Goal: Information Seeking & Learning: Find specific fact

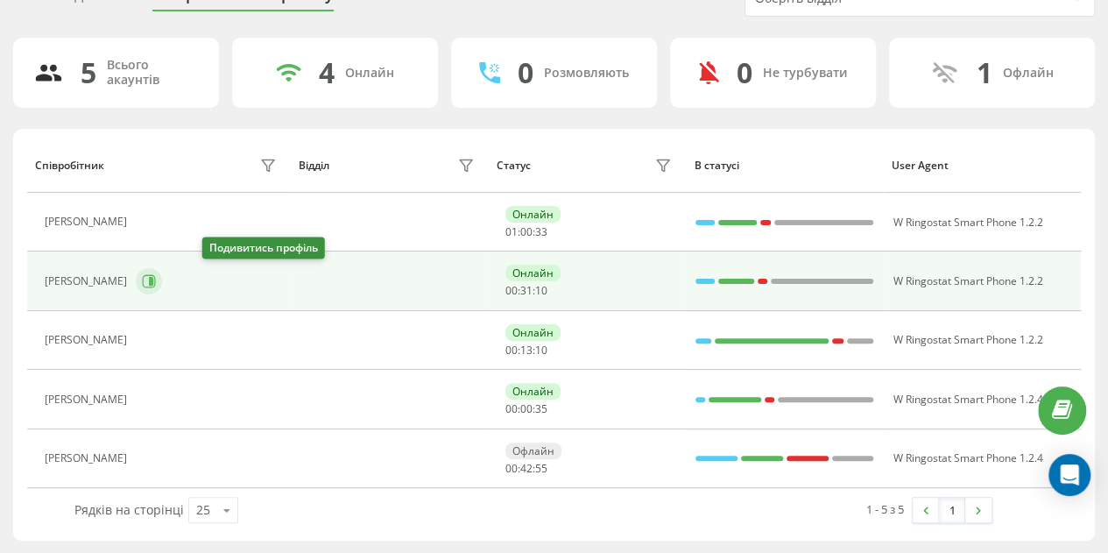
click at [153, 279] on icon at bounding box center [151, 281] width 4 height 9
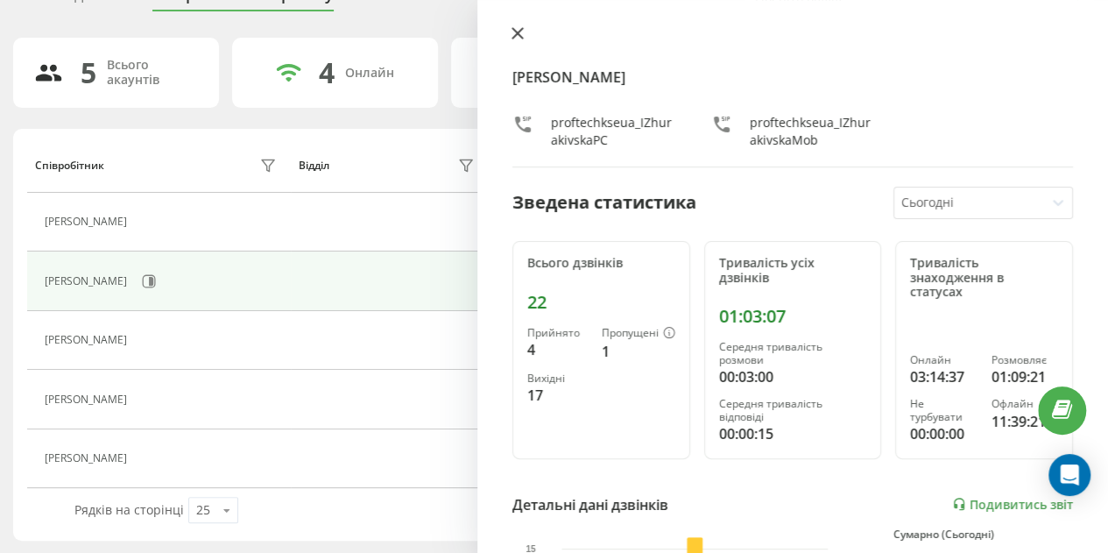
click at [524, 36] on button at bounding box center [517, 34] width 23 height 17
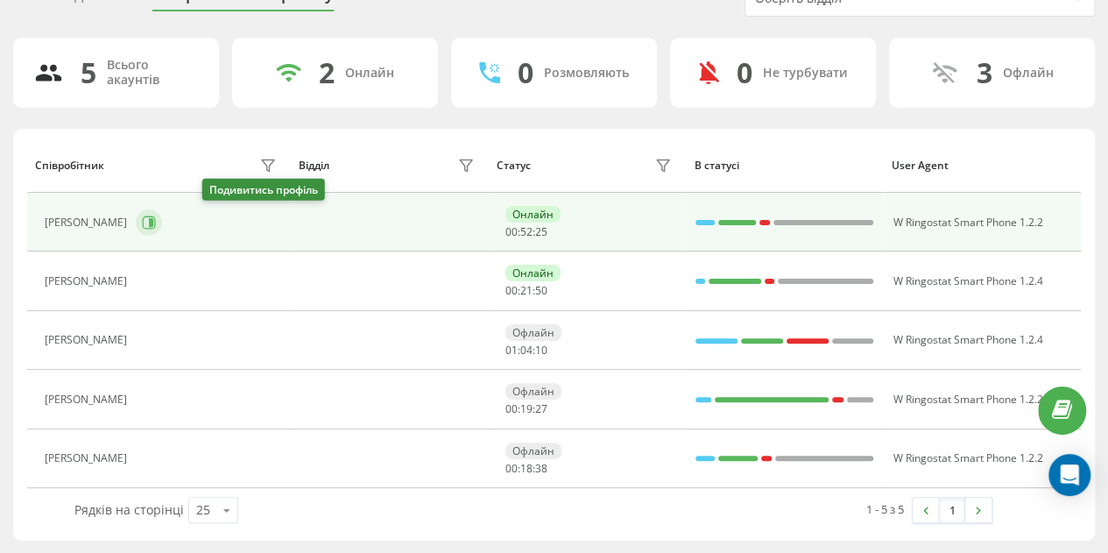
click at [156, 215] on icon at bounding box center [149, 222] width 14 height 14
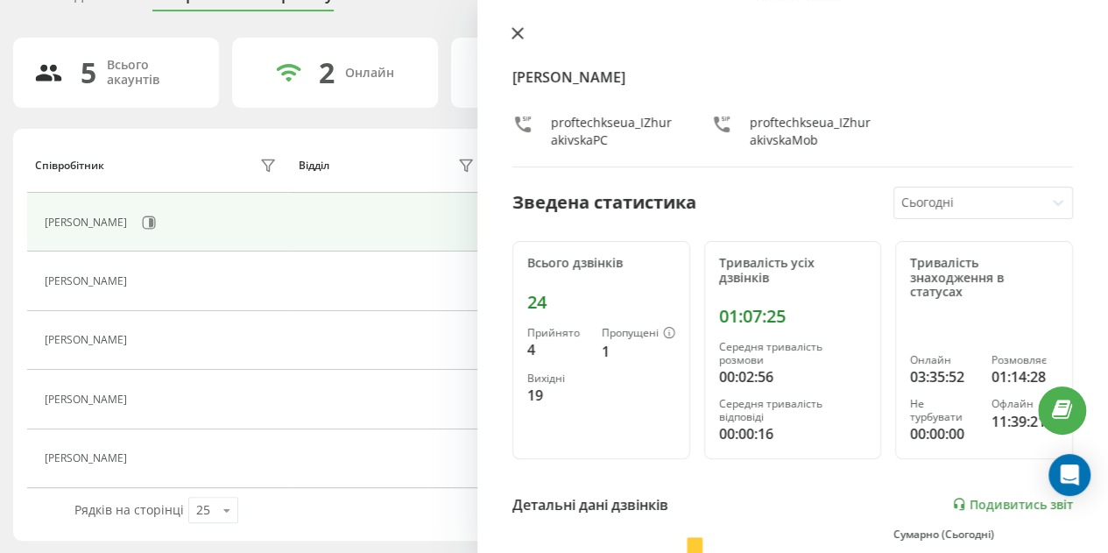
click at [521, 30] on icon at bounding box center [517, 33] width 11 height 11
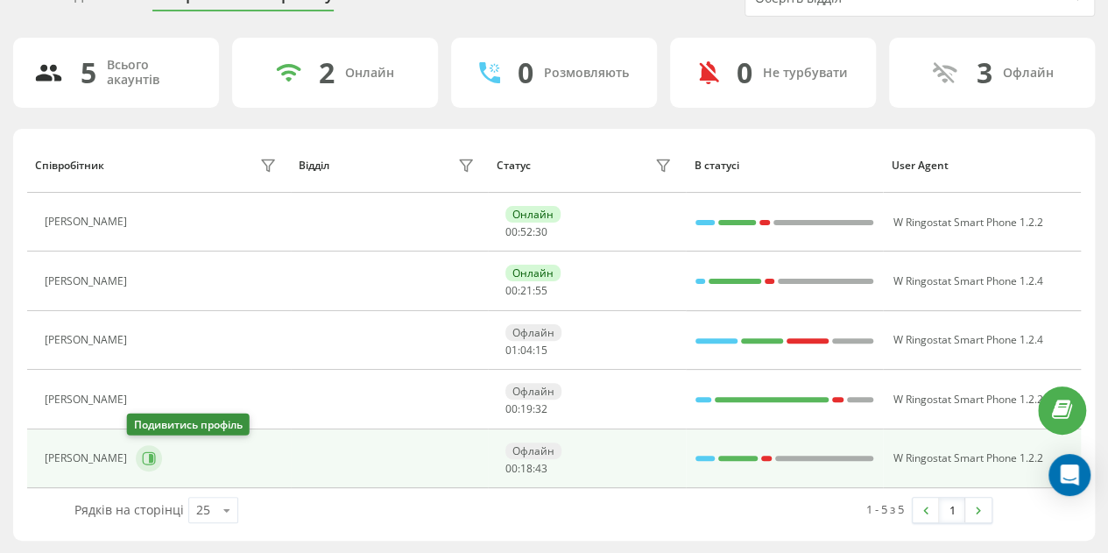
click at [136, 458] on button at bounding box center [149, 458] width 26 height 26
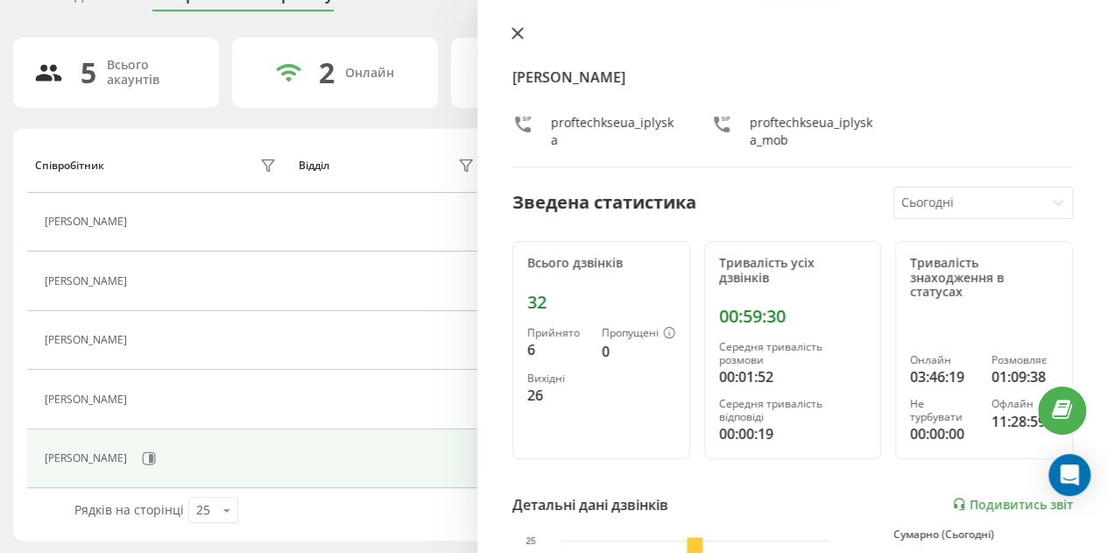
click at [522, 36] on icon at bounding box center [517, 33] width 12 height 12
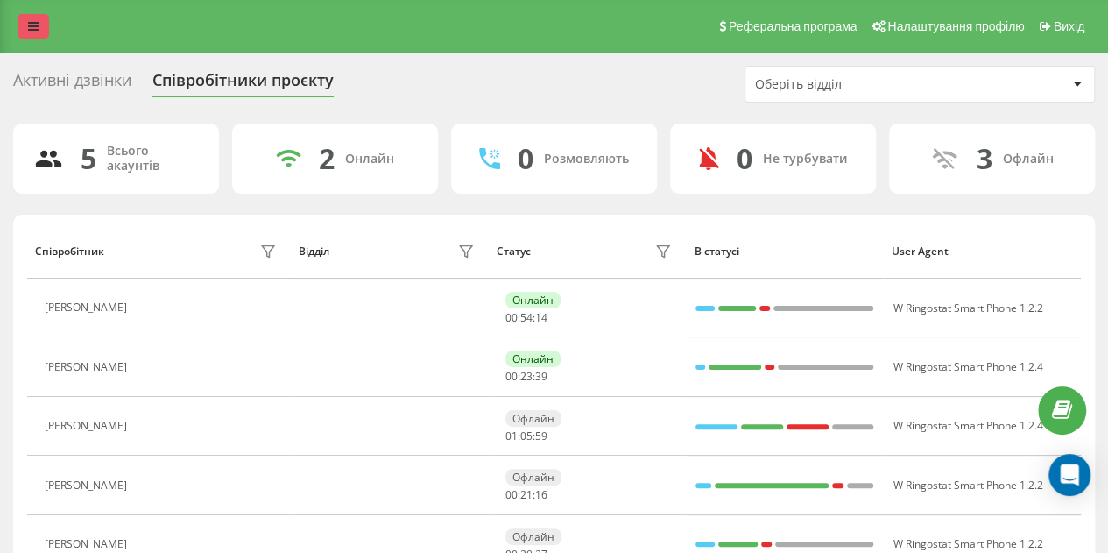
click at [37, 24] on icon at bounding box center [33, 26] width 11 height 12
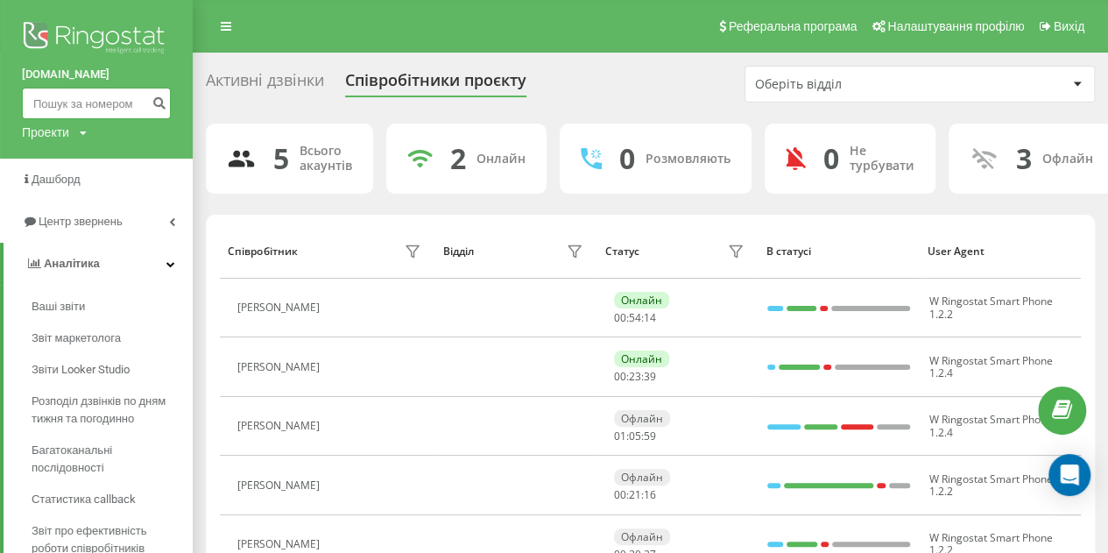
click at [56, 109] on input at bounding box center [96, 104] width 149 height 32
paste input "+380993692353"
drag, startPoint x: 50, startPoint y: 102, endPoint x: 14, endPoint y: 102, distance: 35.9
click at [14, 102] on div "proftech.kse.ua +380993692353 Проекти proftech.kse.ua" at bounding box center [96, 79] width 193 height 159
type input "0993692353"
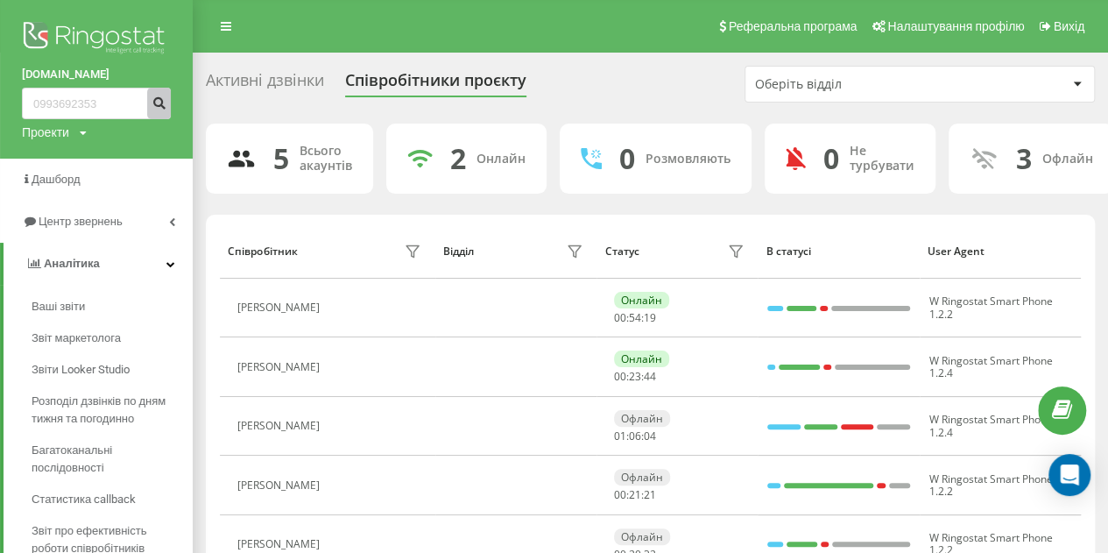
click at [161, 106] on icon "submit" at bounding box center [159, 100] width 15 height 11
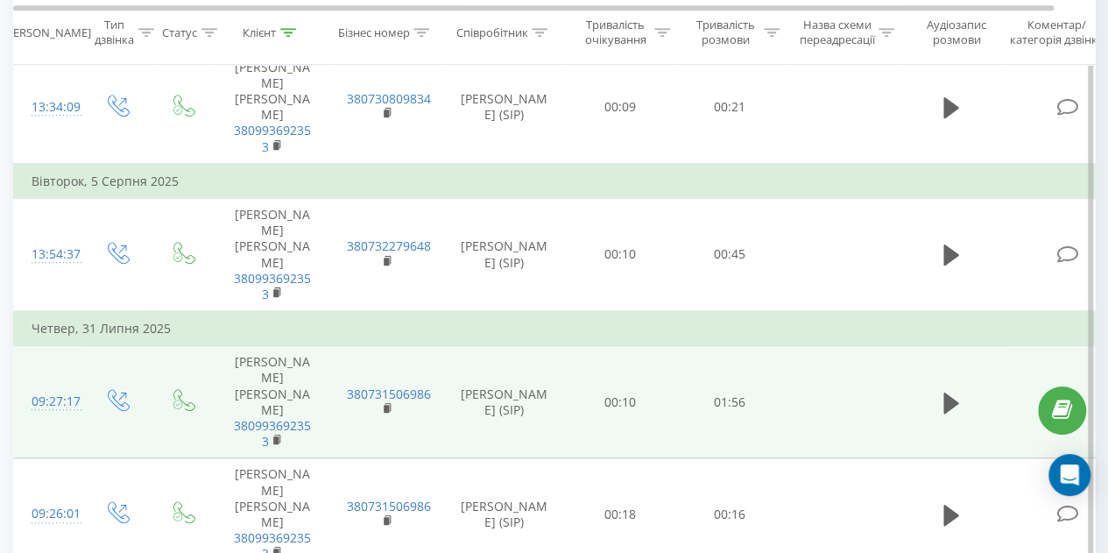
scroll to position [350, 0]
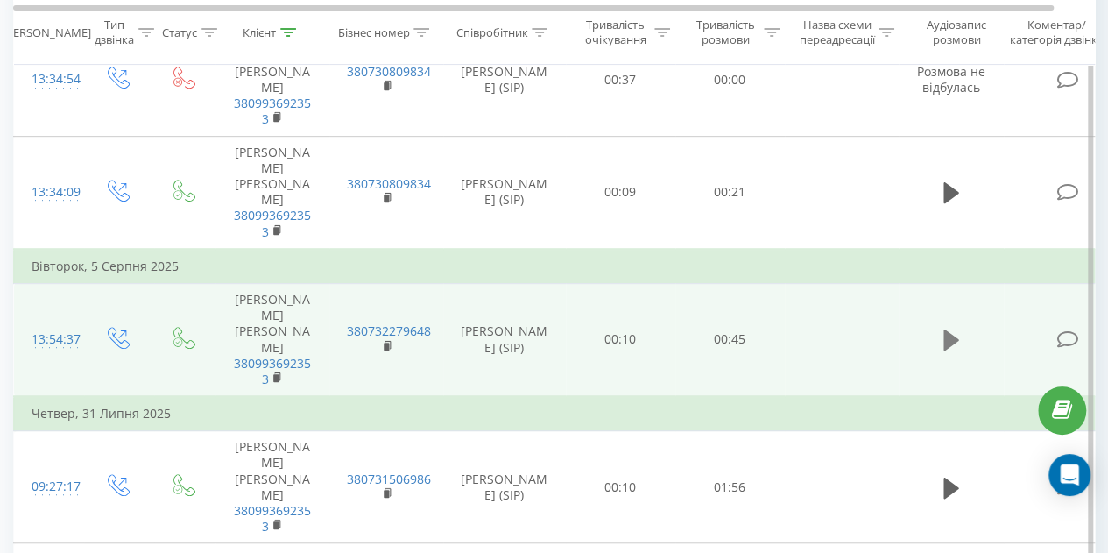
click at [955, 337] on icon at bounding box center [951, 339] width 16 height 21
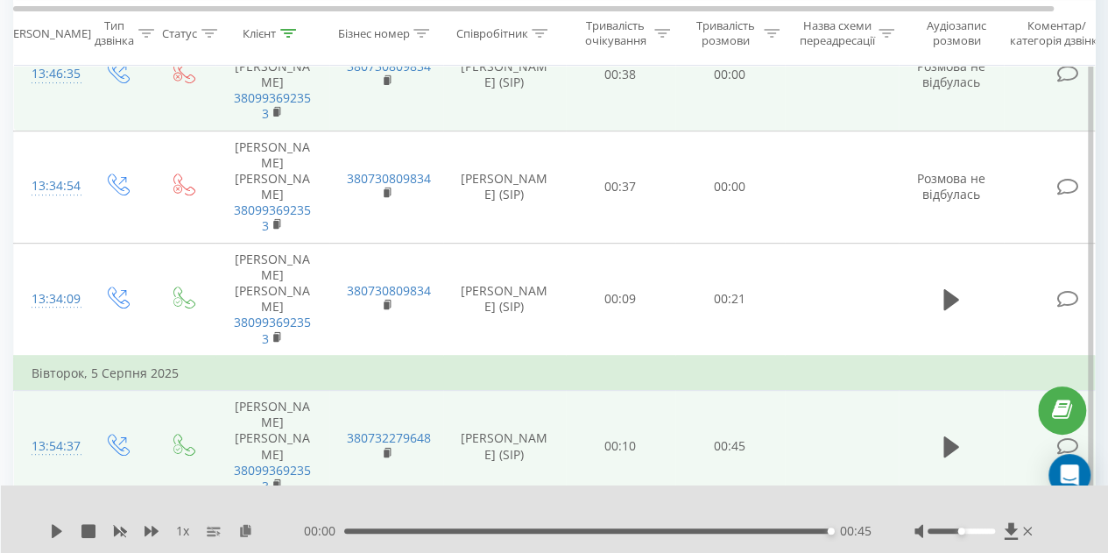
scroll to position [263, 0]
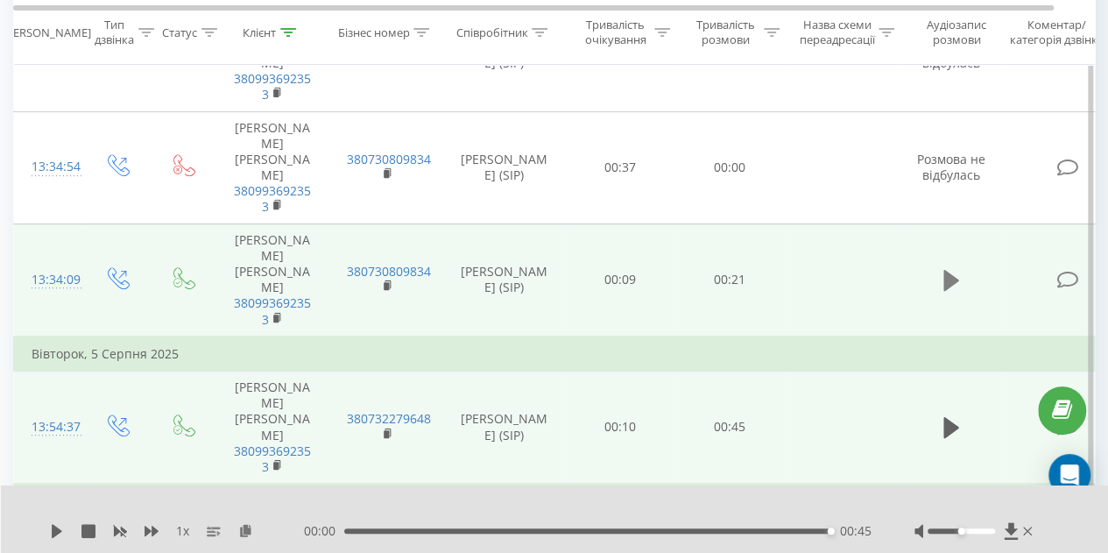
click at [954, 285] on icon at bounding box center [951, 280] width 16 height 25
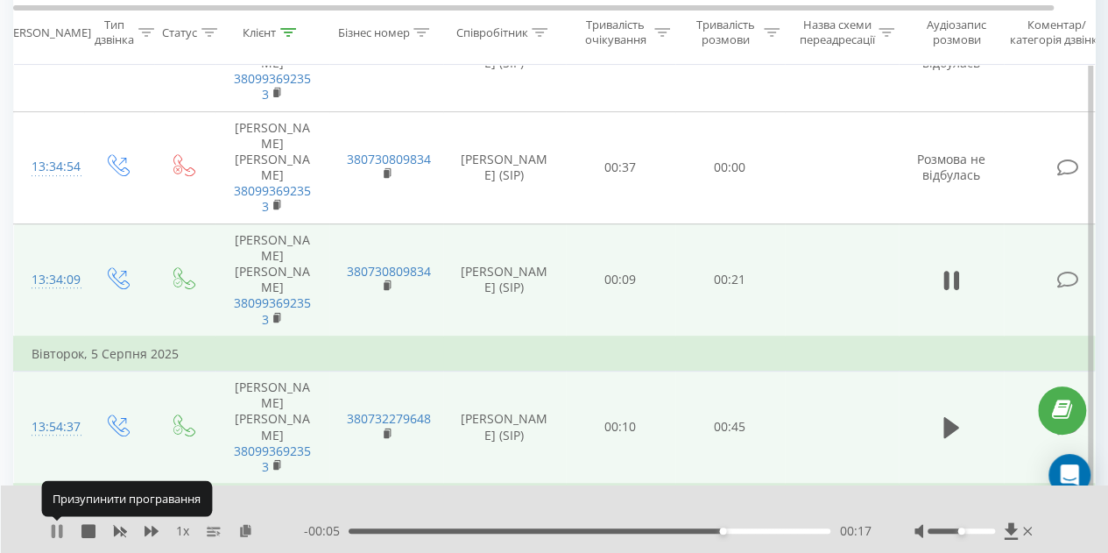
click at [53, 532] on icon at bounding box center [54, 531] width 4 height 14
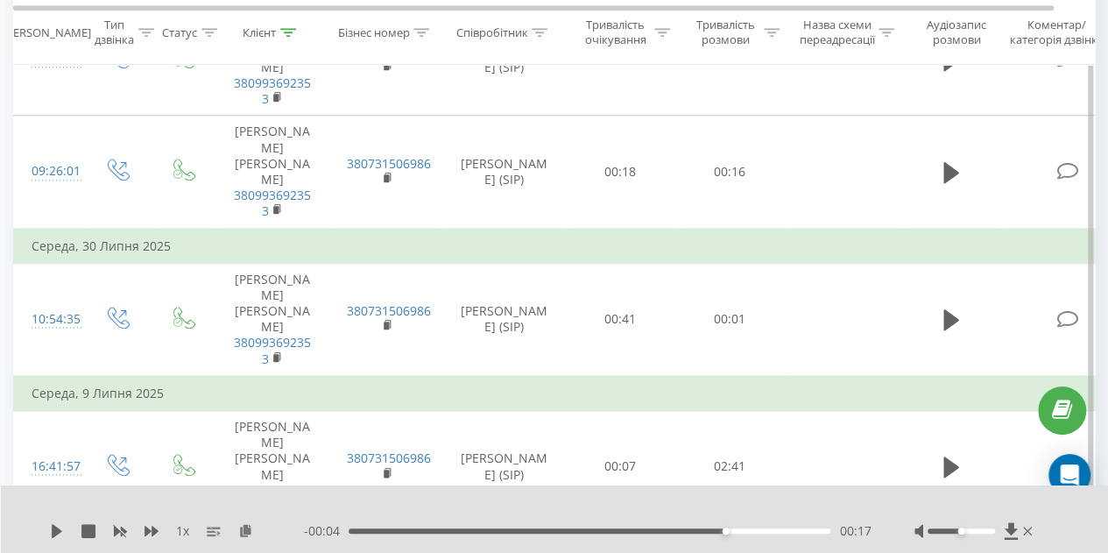
scroll to position [659, 0]
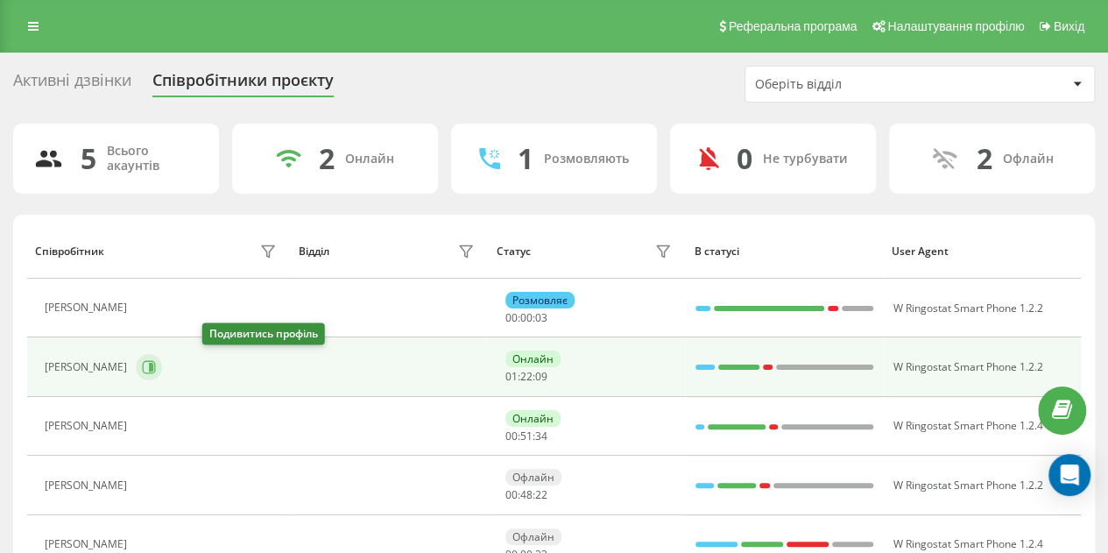
click at [156, 365] on icon at bounding box center [149, 367] width 14 height 14
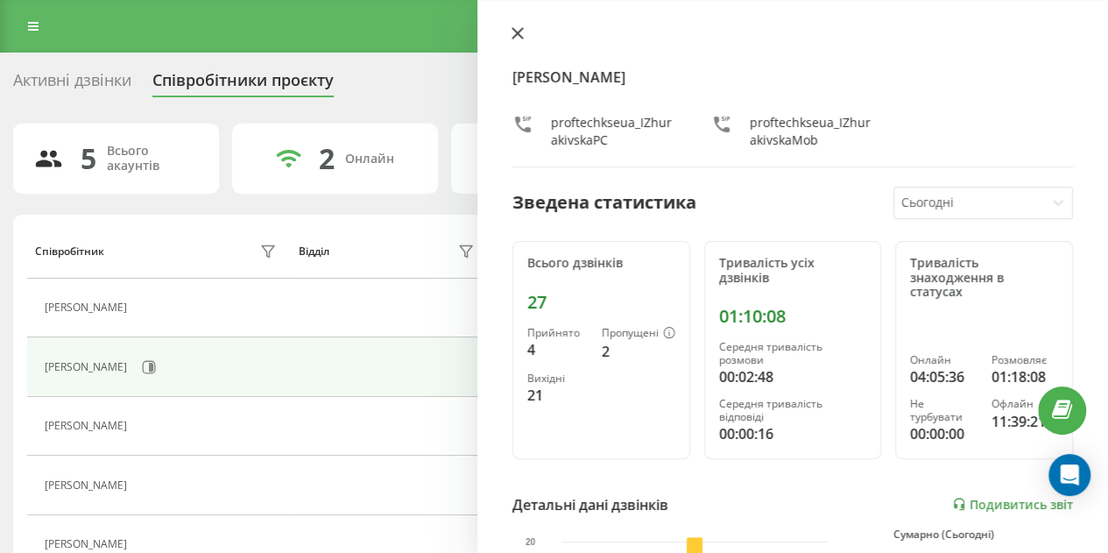
click at [511, 34] on icon at bounding box center [517, 33] width 12 height 12
